Goal: Transaction & Acquisition: Download file/media

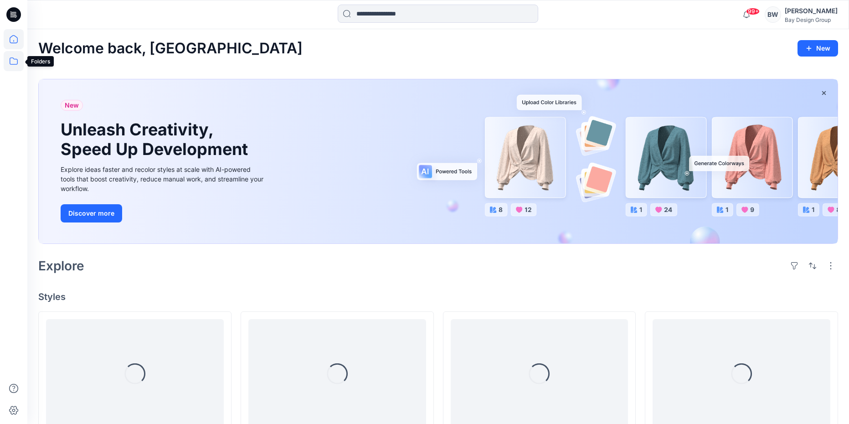
click at [13, 56] on icon at bounding box center [14, 61] width 20 height 20
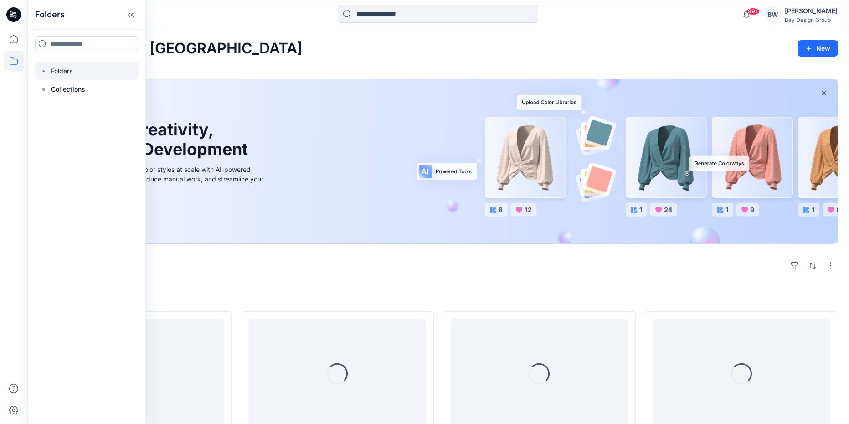
click at [70, 74] on div at bounding box center [87, 71] width 104 height 18
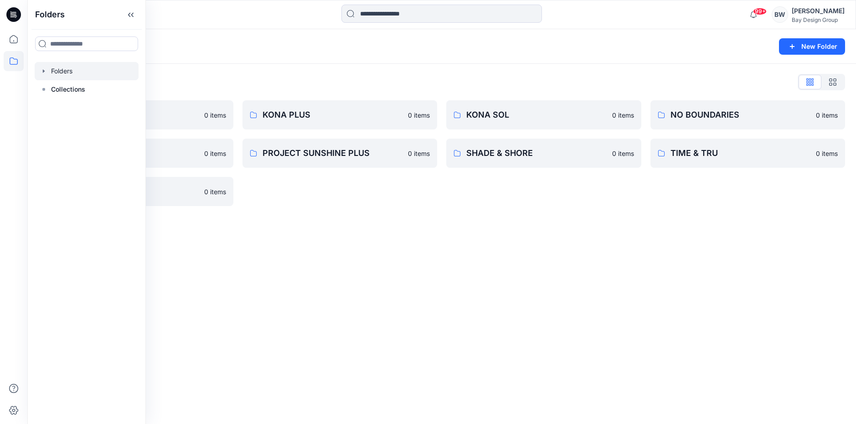
click at [284, 48] on div "Folders" at bounding box center [406, 46] width 736 height 13
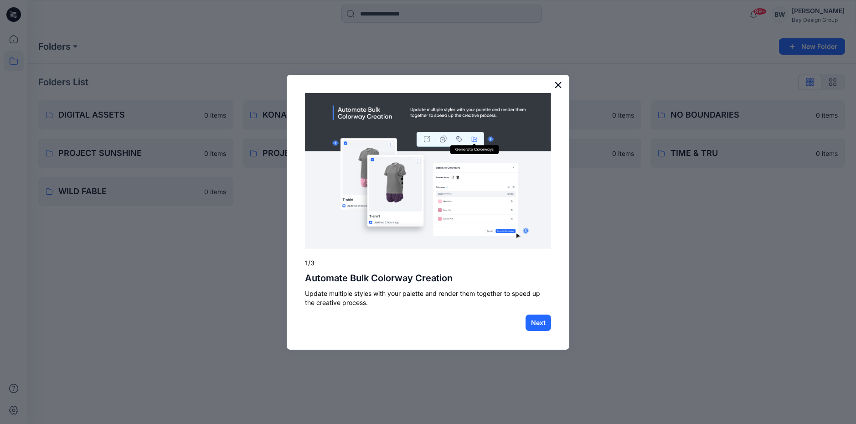
click at [557, 80] on button "×" at bounding box center [558, 84] width 9 height 15
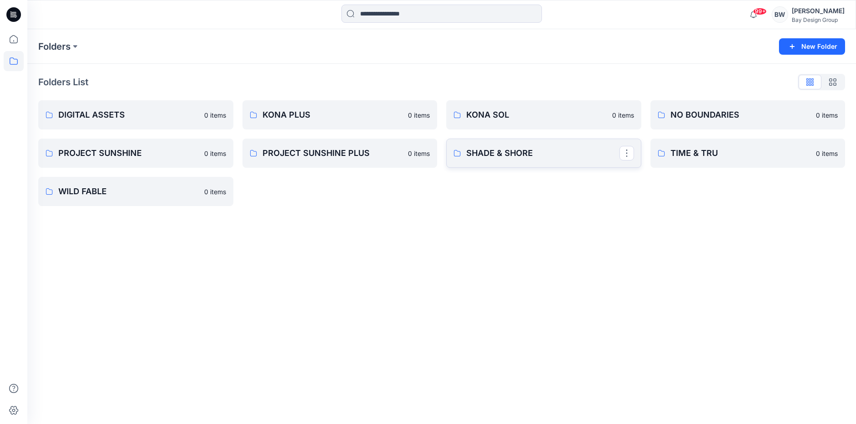
click at [514, 146] on link "SHADE & SHORE" at bounding box center [543, 153] width 195 height 29
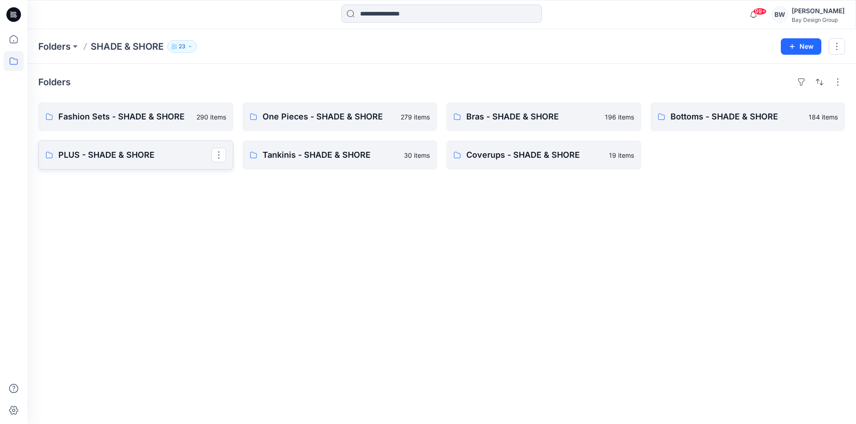
click at [126, 158] on p "PLUS - SHADE & SHORE" at bounding box center [134, 155] width 153 height 13
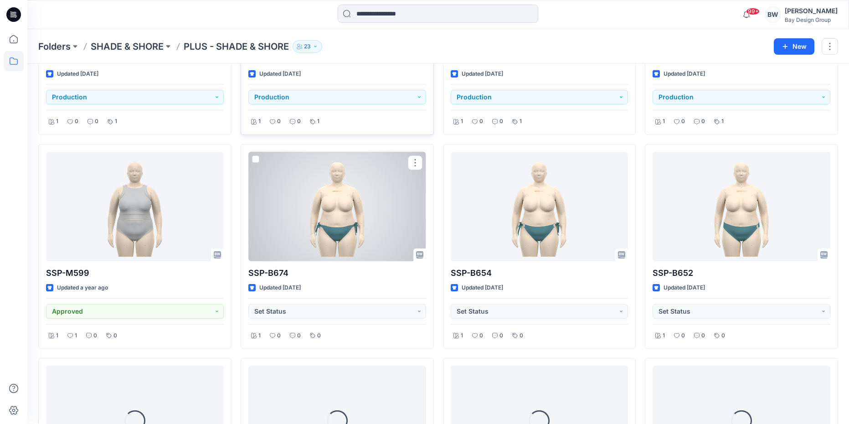
scroll to position [400, 0]
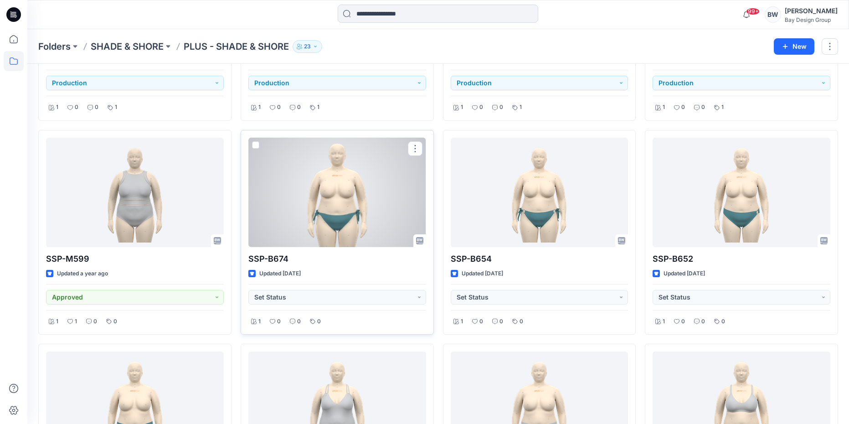
click at [351, 220] on div at bounding box center [337, 192] width 178 height 109
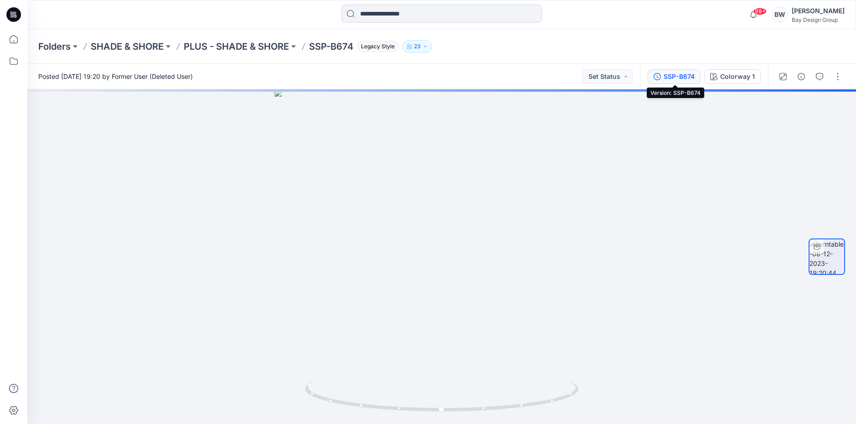
click at [670, 79] on div "SSP-B674" at bounding box center [679, 77] width 31 height 10
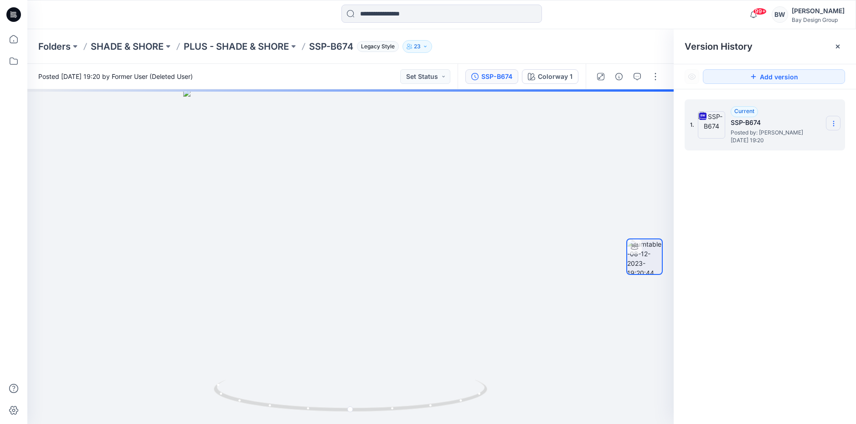
click at [834, 126] on icon at bounding box center [833, 125] width 0 height 0
click at [778, 138] on span "Download Source BW File" at bounding box center [787, 141] width 76 height 11
